Goal: Transaction & Acquisition: Download file/media

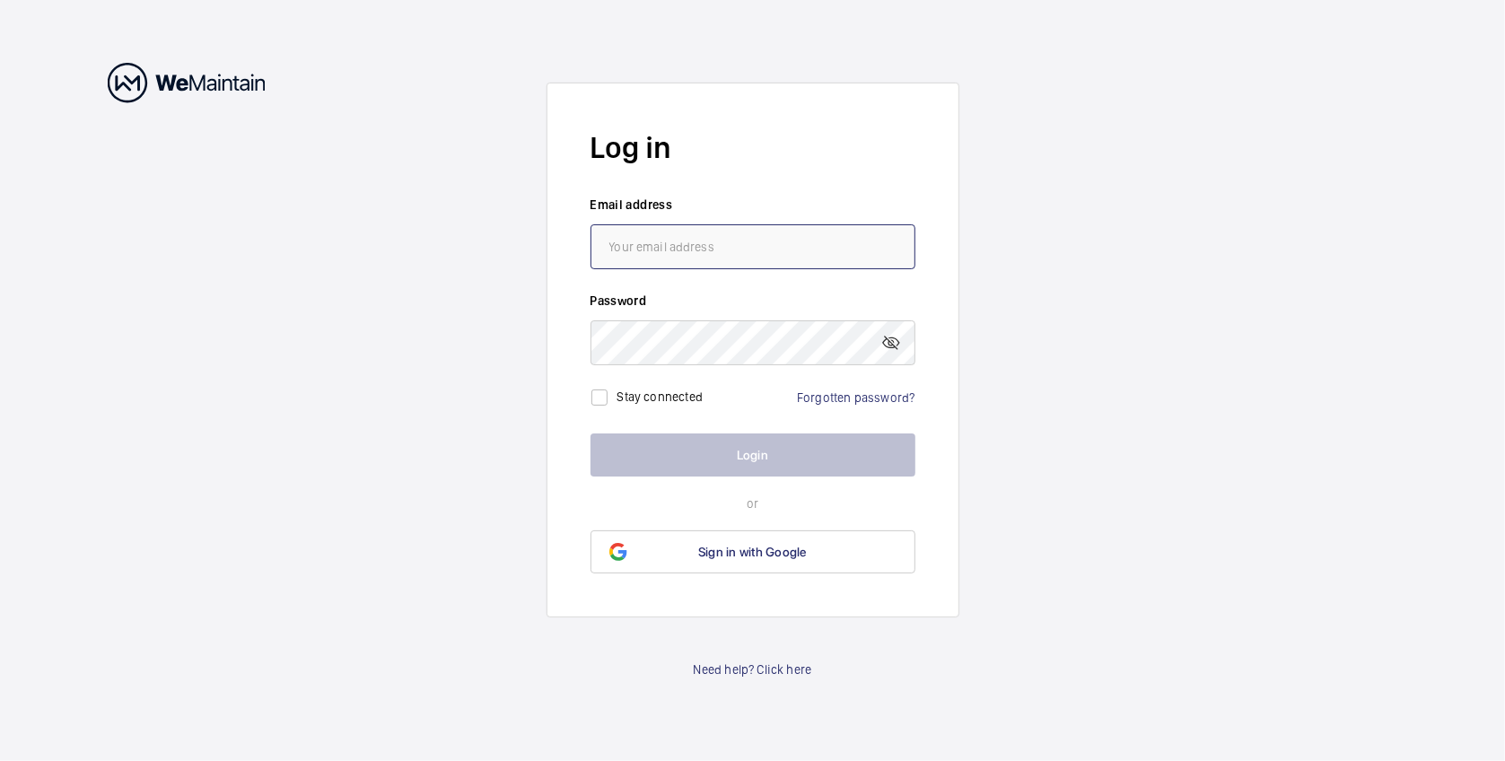
type input "[PERSON_NAME][EMAIL_ADDRESS][PERSON_NAME][DOMAIN_NAME]"
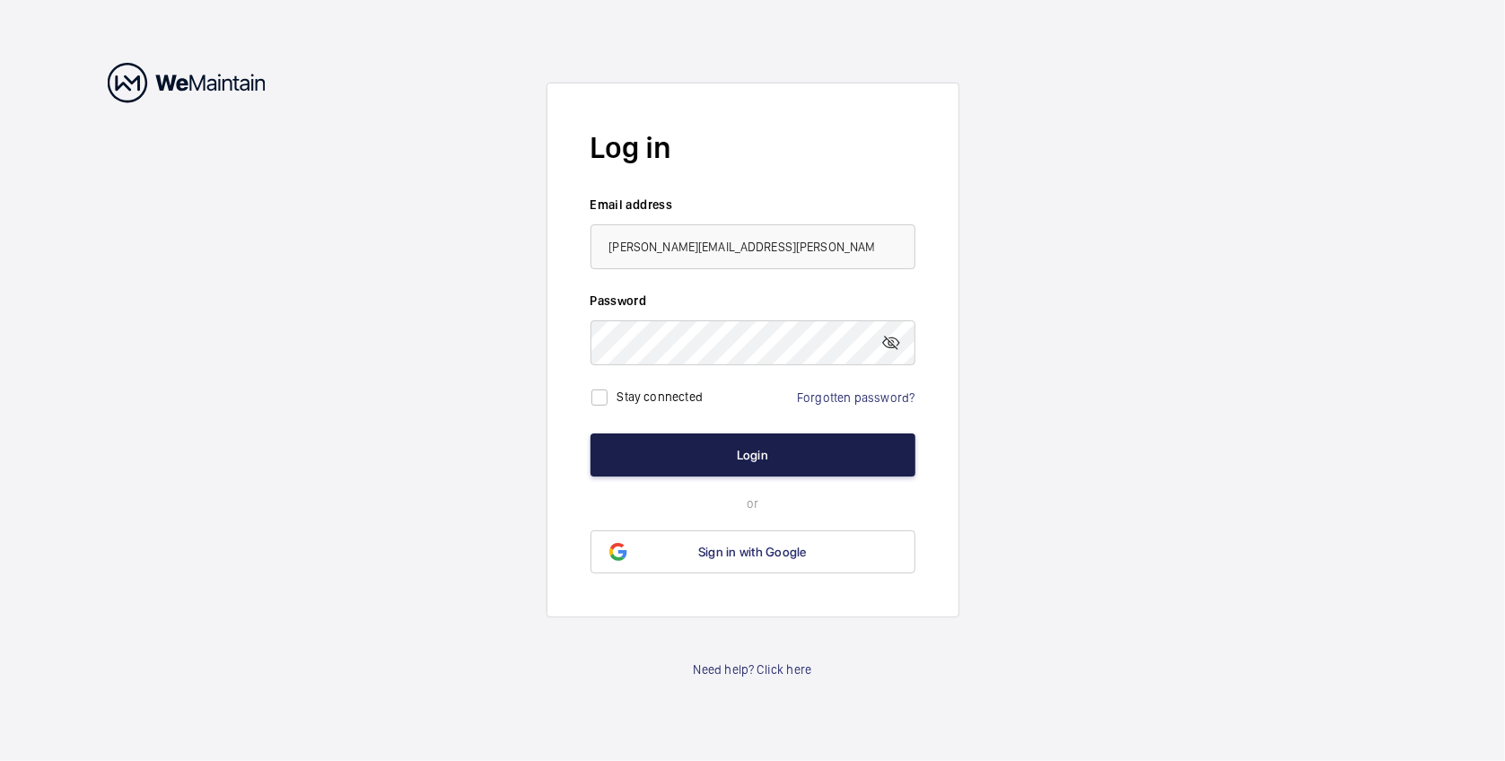
click at [761, 455] on button "Login" at bounding box center [753, 455] width 325 height 43
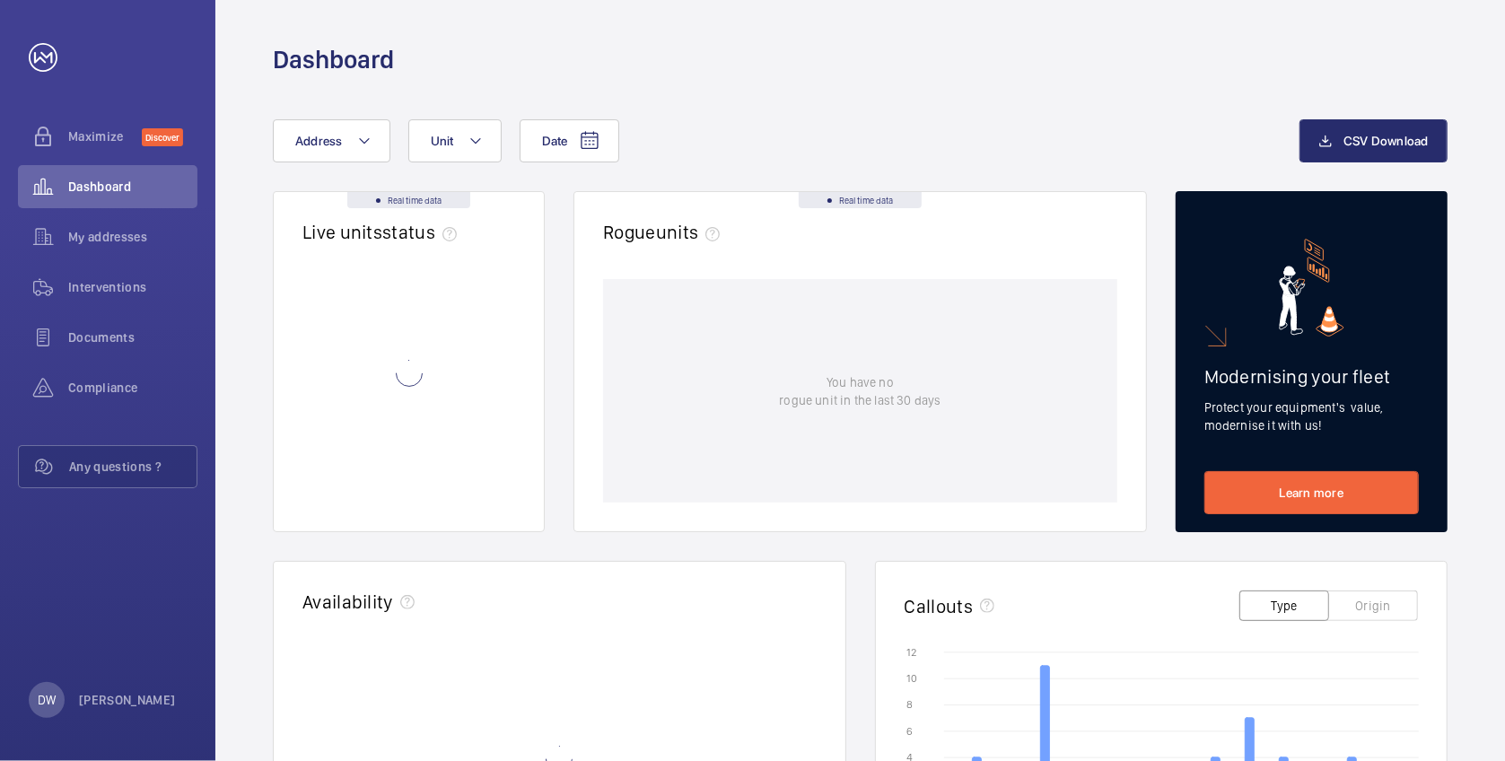
click at [788, 444] on div "You have no rogue unit in the last 30 days" at bounding box center [860, 390] width 514 height 223
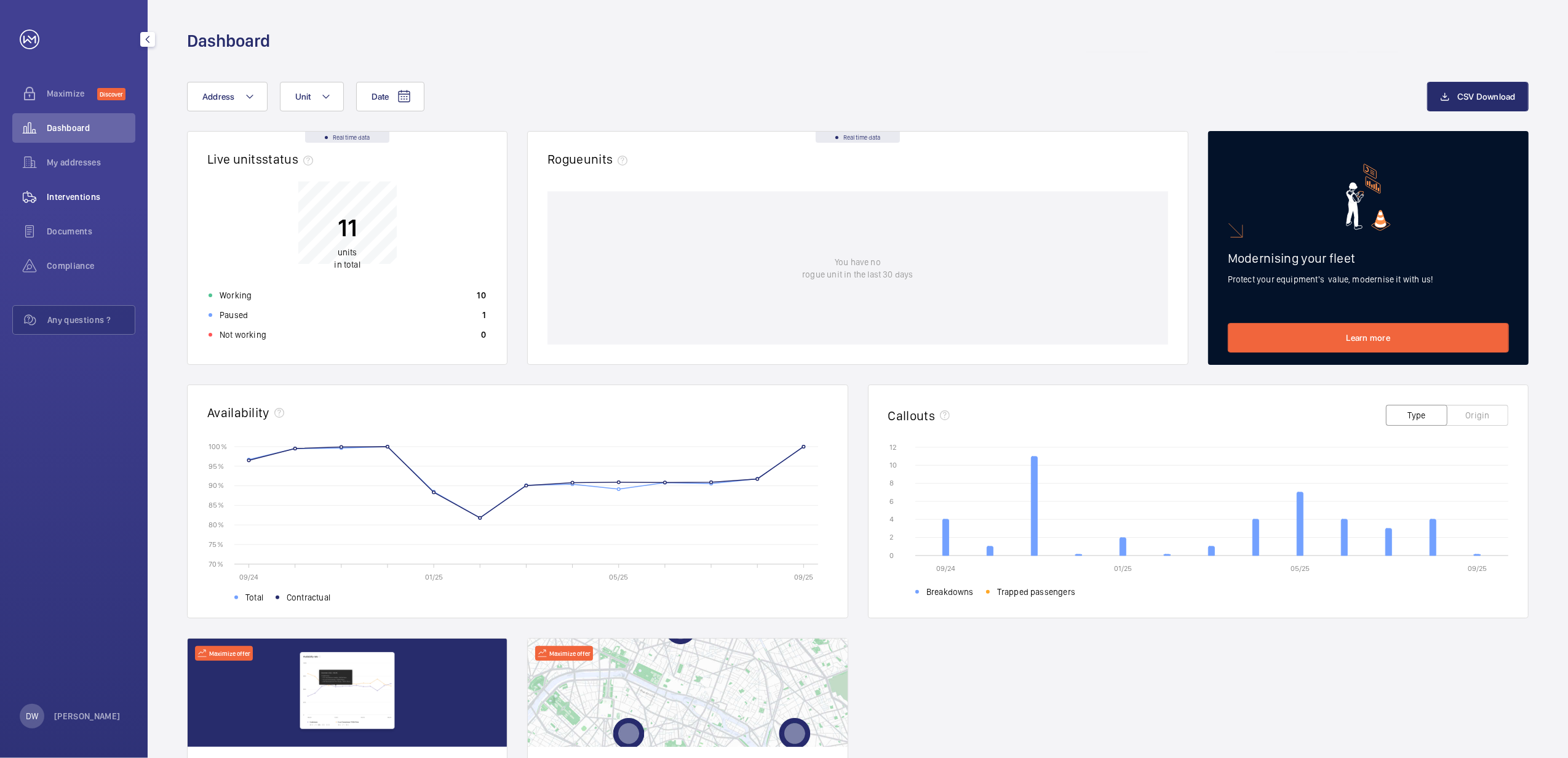
click at [84, 191] on span "Interventions" at bounding box center [90, 197] width 88 height 12
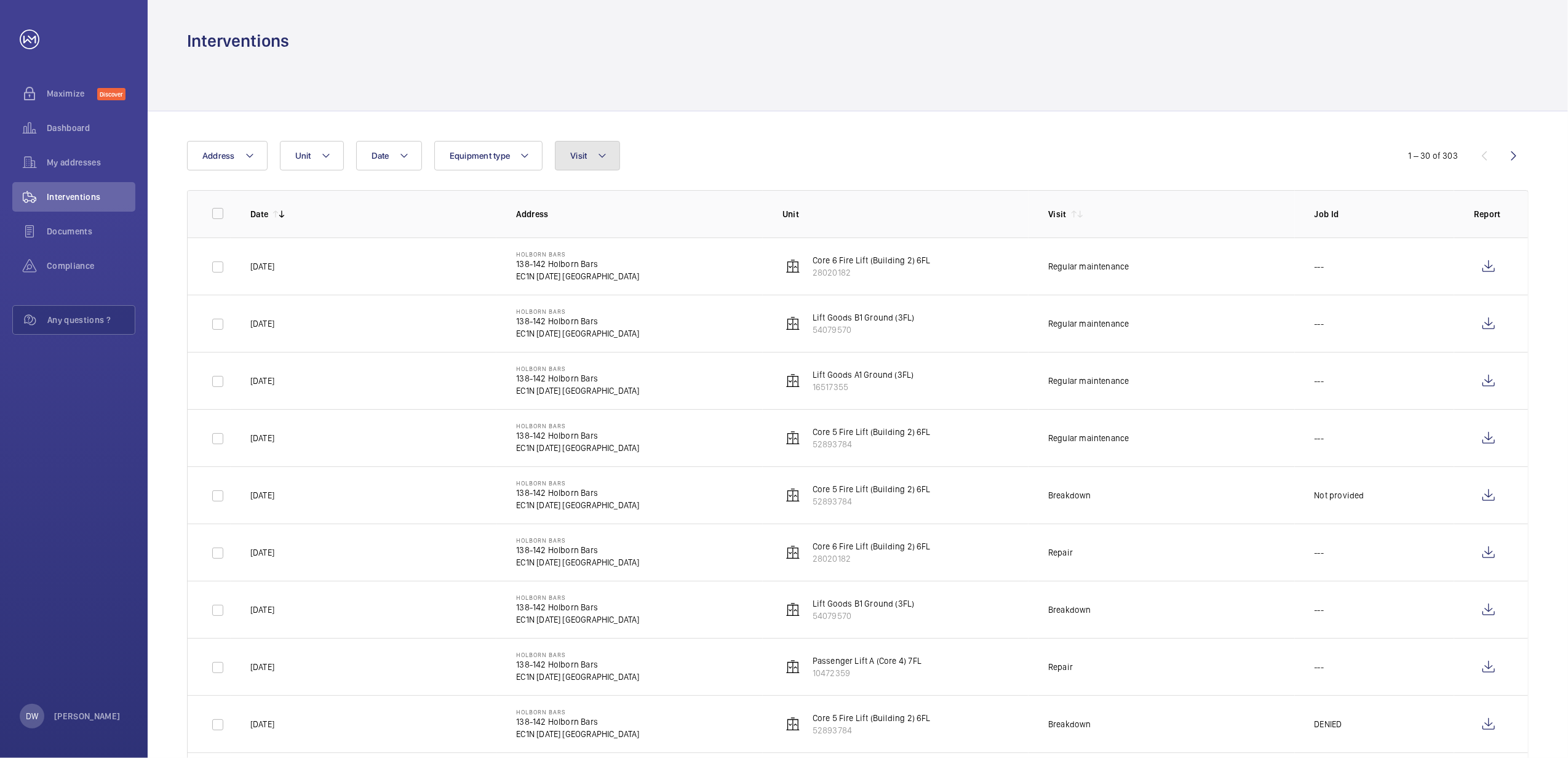
click at [567, 156] on button "Visit" at bounding box center [587, 156] width 64 height 29
click at [574, 269] on input "Breakdown" at bounding box center [574, 269] width 25 height 25
checkbox input "true"
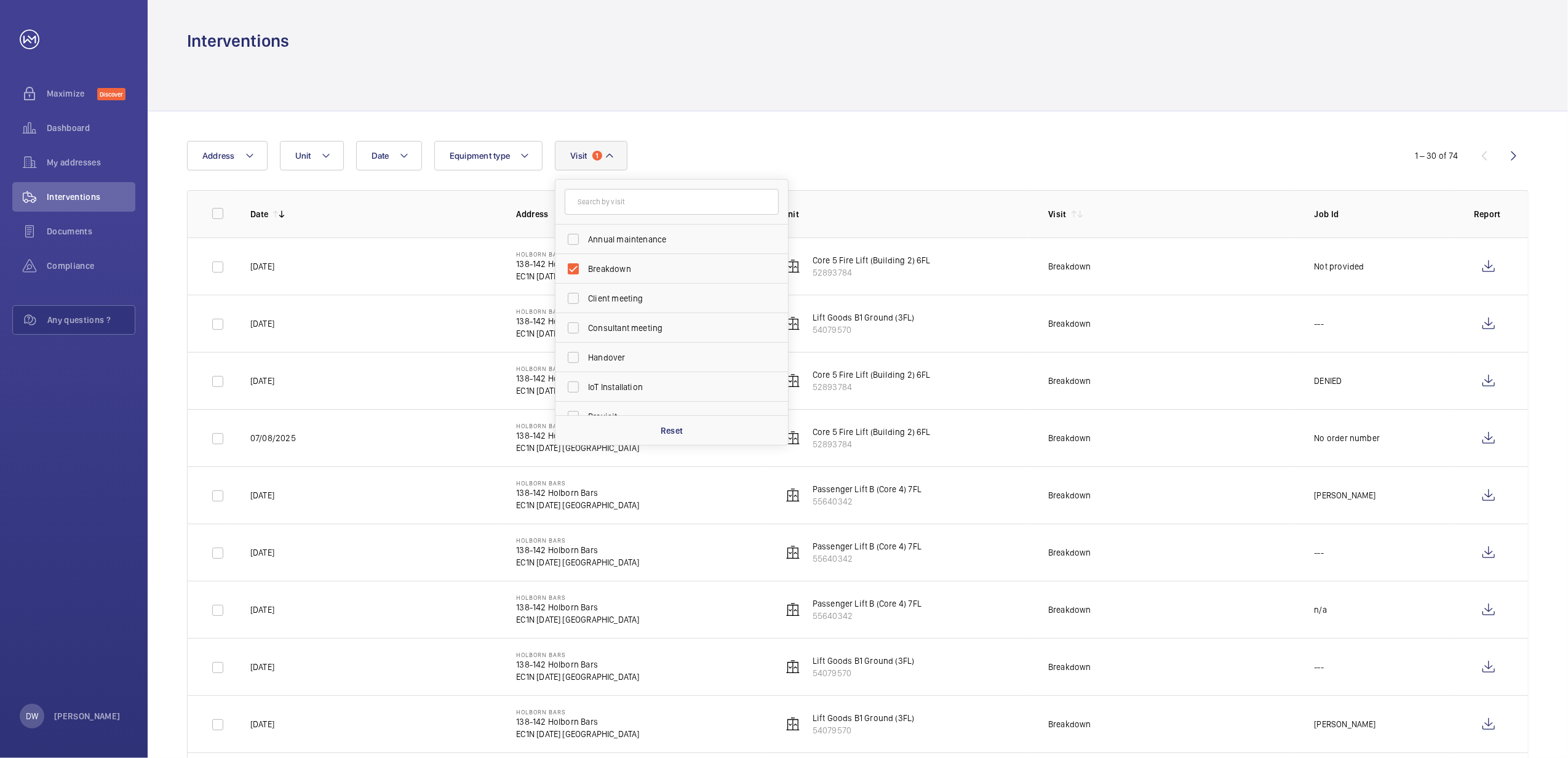
click at [483, 75] on div at bounding box center [858, 81] width 1342 height 58
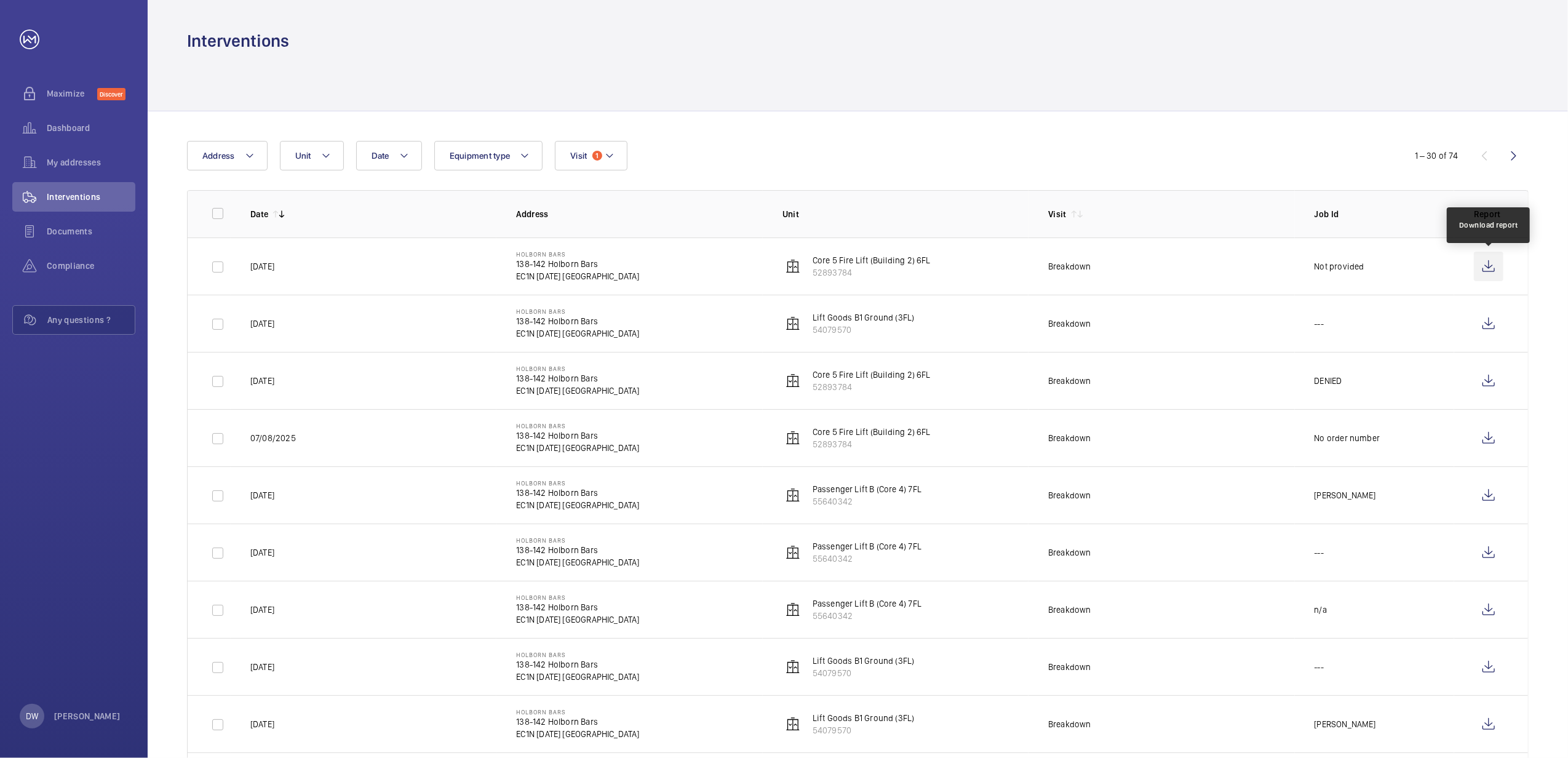
click at [1031, 256] on wm-front-icon-button at bounding box center [1489, 266] width 29 height 29
